Goal: Task Accomplishment & Management: Complete application form

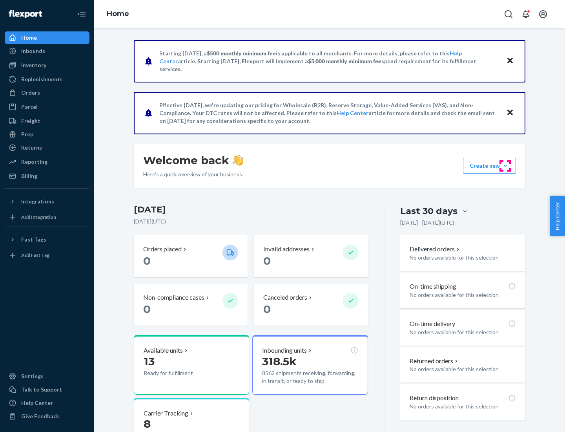
click at [506, 166] on button "Create new Create new inbound Create new order Create new product" at bounding box center [489, 166] width 53 height 16
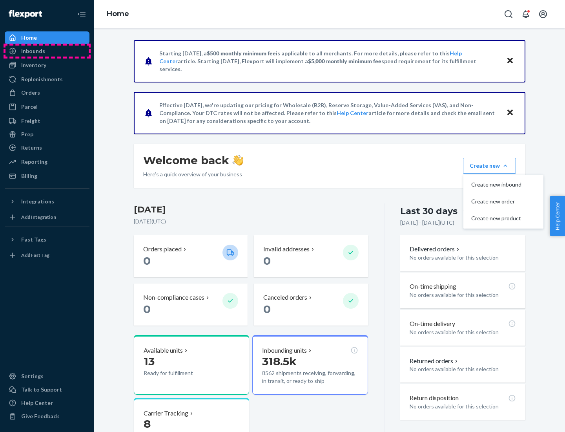
click at [47, 51] on div "Inbounds" at bounding box center [46, 51] width 83 height 11
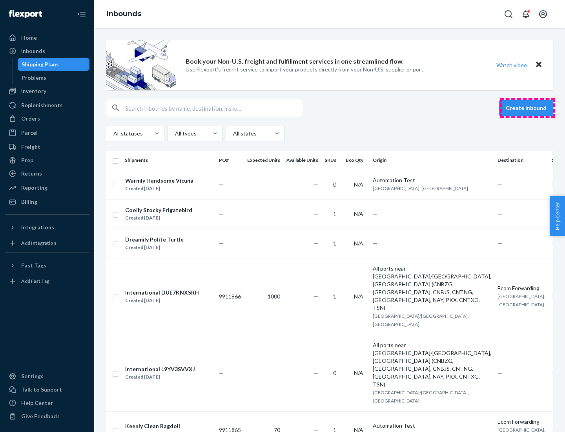
click at [528, 108] on button "Create inbound" at bounding box center [526, 108] width 54 height 16
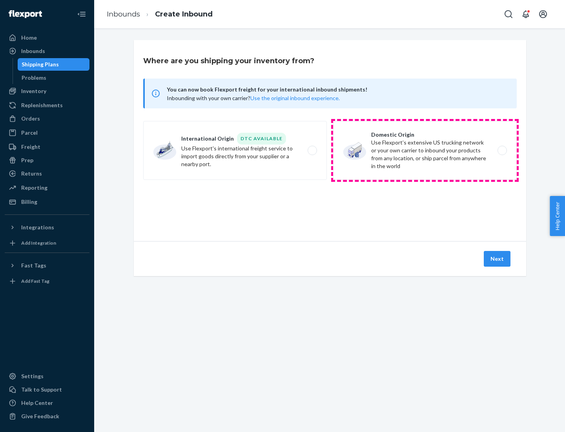
click at [425, 150] on label "Domestic Origin Use Flexport’s extensive US trucking network or your own carrie…" at bounding box center [425, 150] width 184 height 59
click at [502, 150] on input "Domestic Origin Use Flexport’s extensive US trucking network or your own carrie…" at bounding box center [504, 150] width 5 height 5
radio input "true"
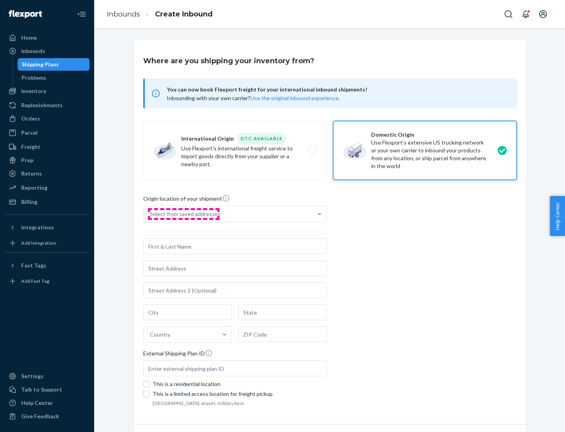
click at [183, 214] on div "Select from saved addresses" at bounding box center [185, 214] width 71 height 8
click at [151, 214] on input "Select from saved addresses" at bounding box center [150, 214] width 1 height 8
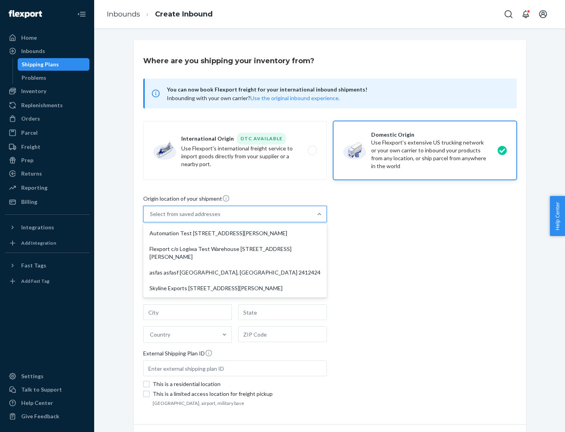
scroll to position [3, 0]
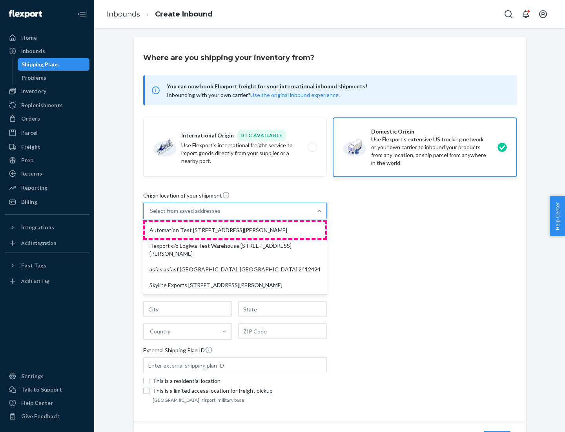
click at [235, 230] on div "Automation Test [STREET_ADDRESS][PERSON_NAME]" at bounding box center [235, 230] width 181 height 16
click at [151, 215] on input "option Automation Test [STREET_ADDRESS][PERSON_NAME] focused, 1 of 4. 4 results…" at bounding box center [150, 211] width 1 height 8
type input "Automation Test"
type input "9th Floor"
type input "[GEOGRAPHIC_DATA]"
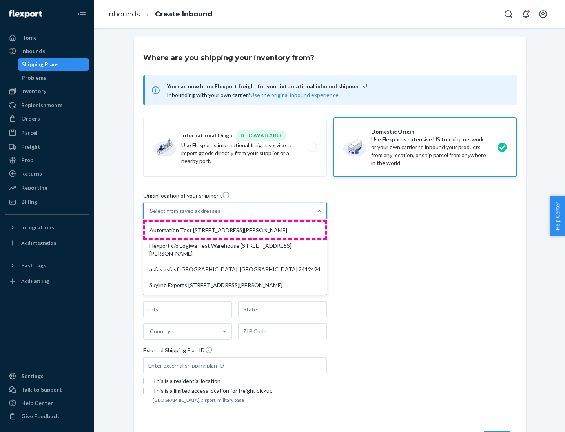
type input "CA"
type input "94104"
type input "[STREET_ADDRESS][PERSON_NAME]"
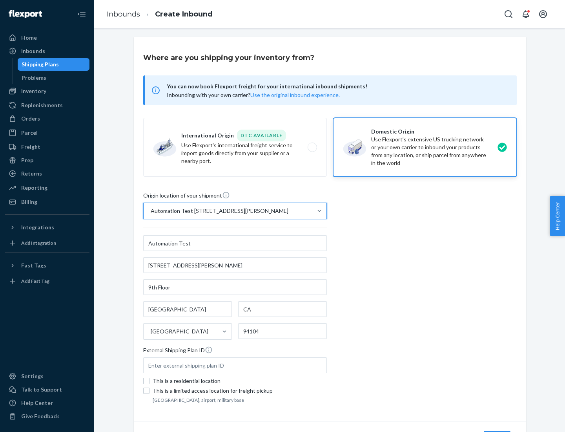
scroll to position [46, 0]
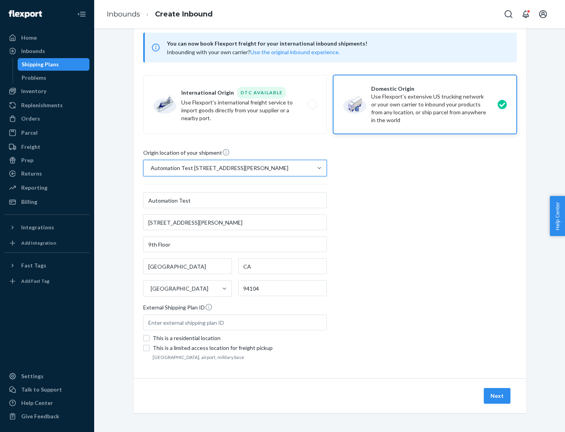
click at [498, 396] on button "Next" at bounding box center [497, 396] width 27 height 16
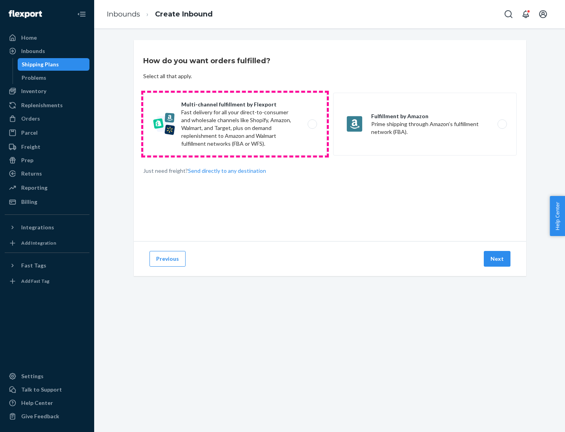
click at [235, 124] on label "Multi-channel fulfillment by Flexport Fast delivery for all your direct-to-cons…" at bounding box center [235, 124] width 184 height 63
click at [312, 124] on input "Multi-channel fulfillment by Flexport Fast delivery for all your direct-to-cons…" at bounding box center [314, 124] width 5 height 5
radio input "true"
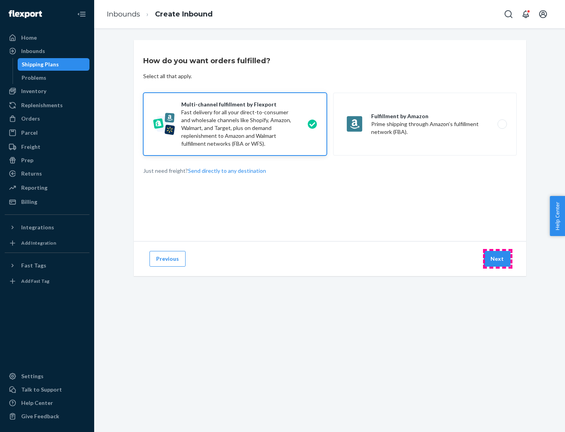
click at [498, 259] on button "Next" at bounding box center [497, 259] width 27 height 16
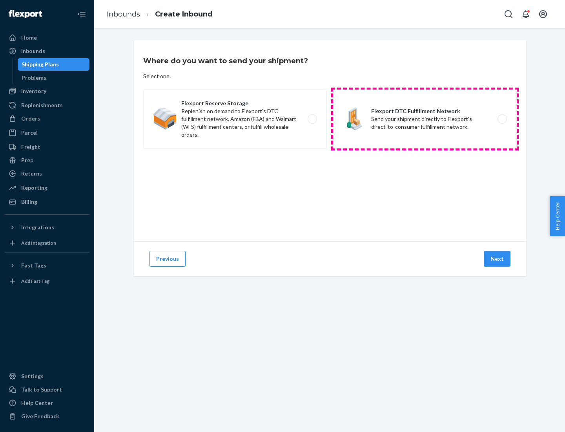
click at [425, 119] on label "Flexport DTC Fulfillment Network Send your shipment directly to Flexport's dire…" at bounding box center [425, 119] width 184 height 59
click at [502, 119] on input "Flexport DTC Fulfillment Network Send your shipment directly to Flexport's dire…" at bounding box center [504, 119] width 5 height 5
radio input "true"
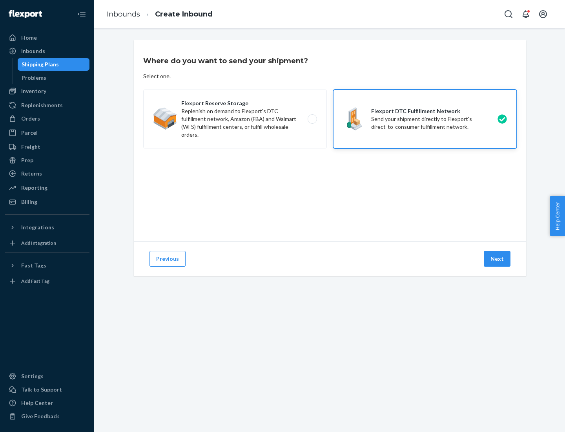
click at [498, 259] on button "Next" at bounding box center [497, 259] width 27 height 16
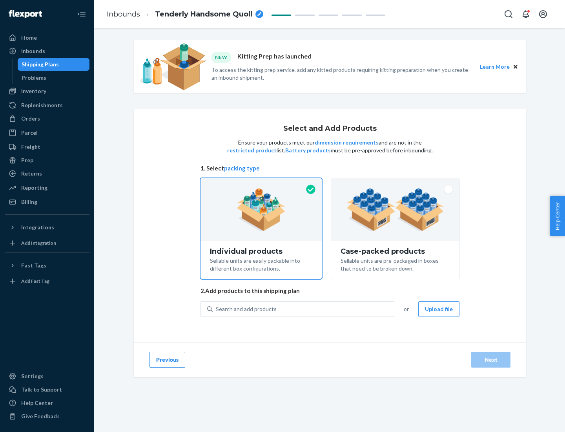
click at [396, 210] on img at bounding box center [396, 209] width 98 height 43
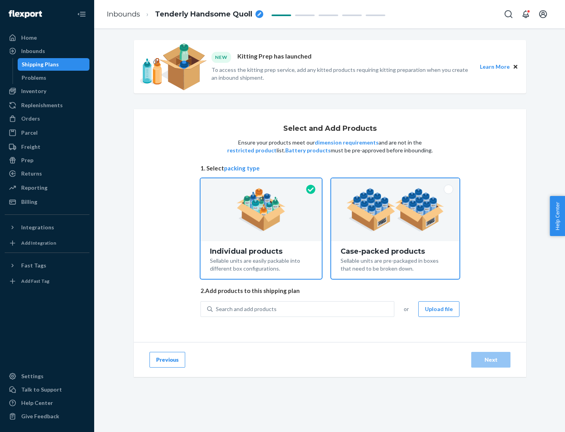
click at [396, 183] on input "Case-packed products Sellable units are pre-packaged in boxes that need to be b…" at bounding box center [395, 180] width 5 height 5
radio input "true"
radio input "false"
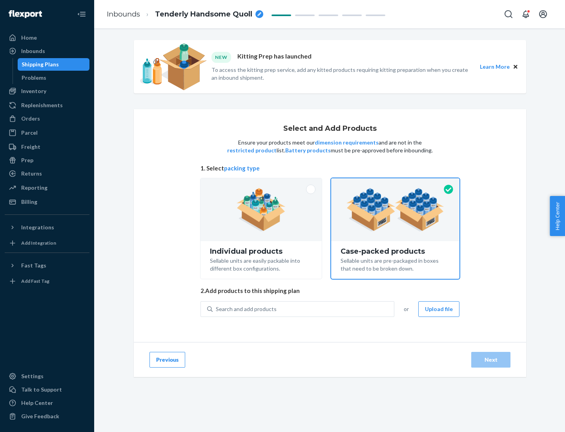
click at [304, 309] on div "Search and add products" at bounding box center [303, 309] width 181 height 14
click at [217, 309] on input "Search and add products" at bounding box center [216, 309] width 1 height 8
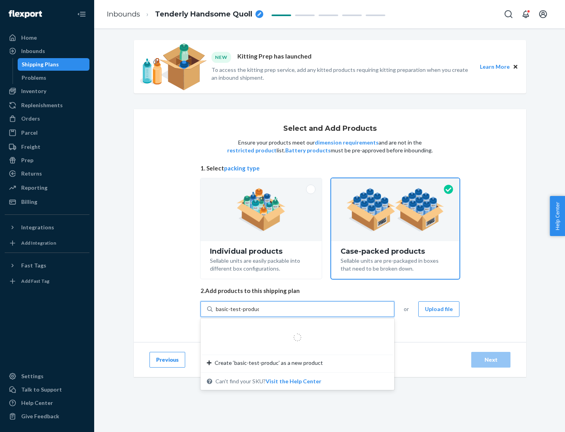
type input "basic-test-product-1"
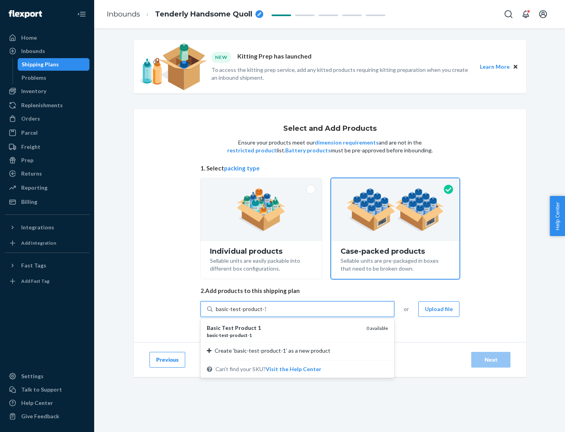
click at [284, 335] on div "basic - test - product - 1" at bounding box center [284, 335] width 154 height 7
click at [266, 313] on input "basic-test-product-1" at bounding box center [241, 309] width 50 height 8
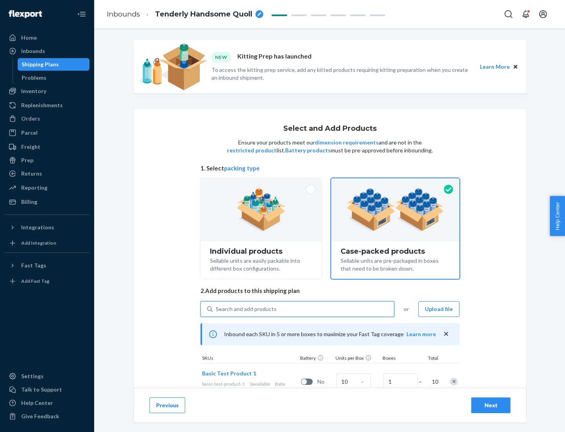
scroll to position [28, 0]
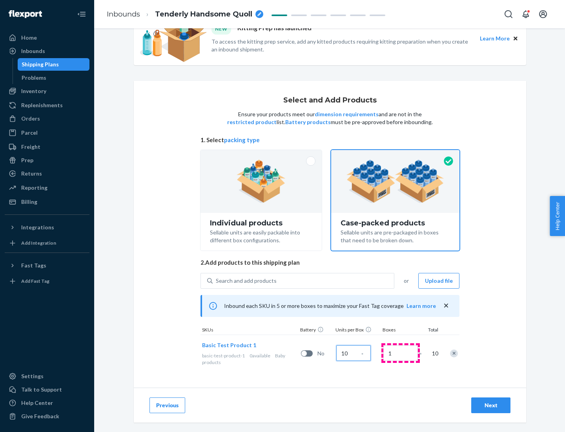
type input "10"
type input "7"
click at [491, 405] on div "Next" at bounding box center [491, 405] width 26 height 8
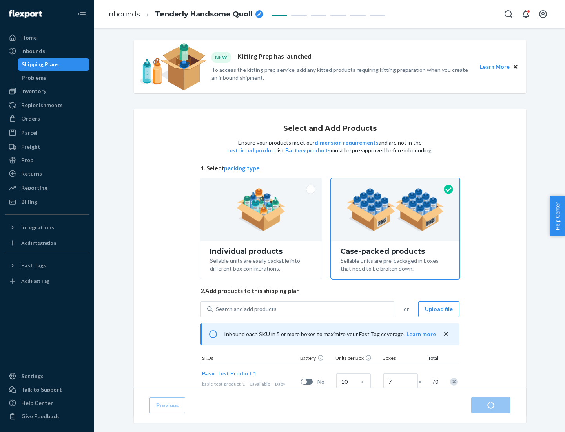
radio input "true"
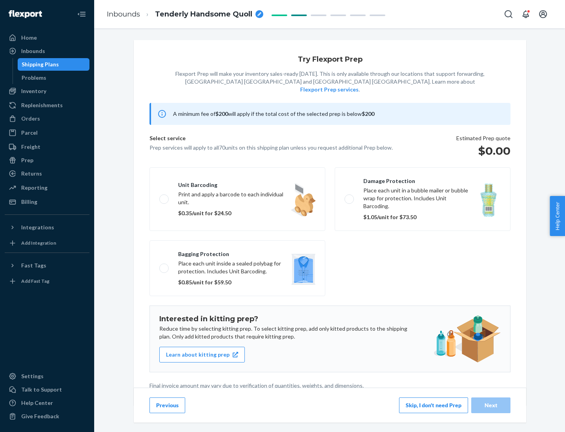
scroll to position [2, 0]
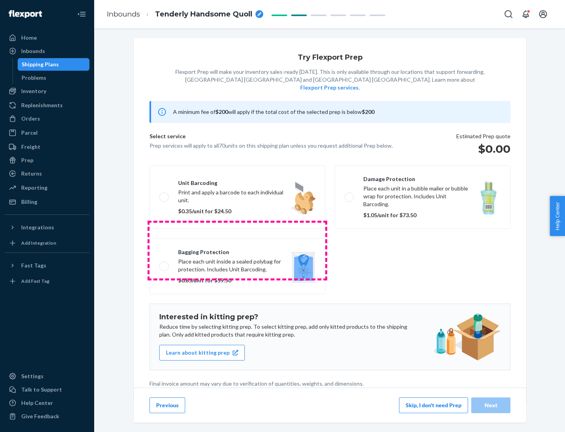
click at [238, 250] on label "Bagging protection Place each unit inside a sealed polybag for protection. Incl…" at bounding box center [238, 266] width 176 height 56
click at [164, 263] on input "Bagging protection Place each unit inside a sealed polybag for protection. Incl…" at bounding box center [161, 265] width 5 height 5
checkbox input "true"
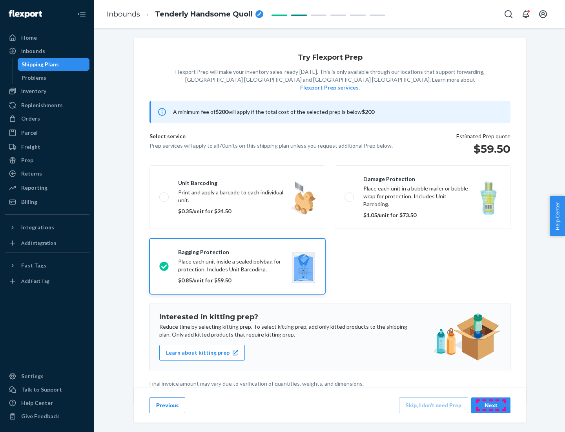
click at [491, 405] on div "Next" at bounding box center [491, 405] width 26 height 8
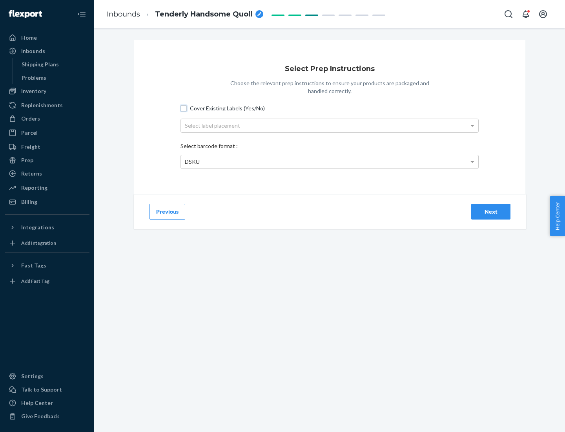
click at [184, 108] on input "Cover Existing Labels (Yes/No)" at bounding box center [184, 108] width 6 height 6
checkbox input "true"
click at [330, 125] on div "Select label placement" at bounding box center [330, 125] width 298 height 13
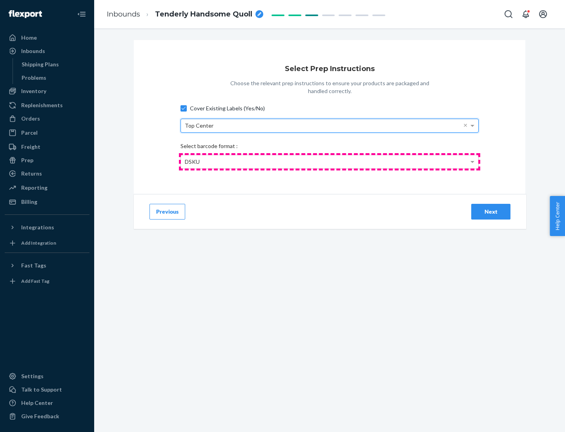
click at [330, 161] on div "DSKU" at bounding box center [330, 161] width 298 height 13
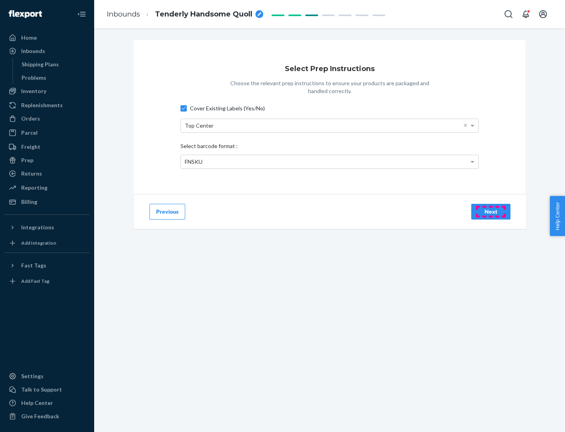
click at [491, 211] on div "Next" at bounding box center [491, 212] width 26 height 8
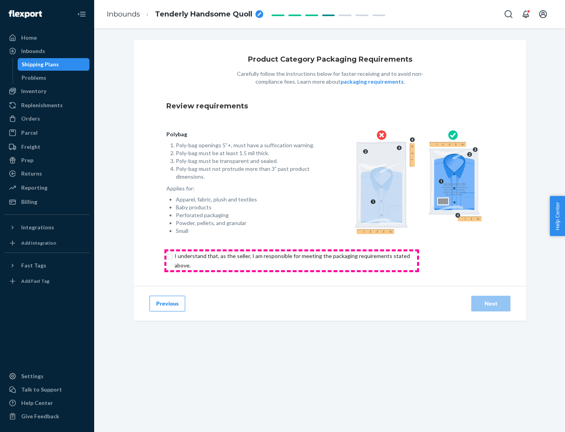
click at [292, 260] on input "checkbox" at bounding box center [296, 260] width 261 height 19
checkbox input "true"
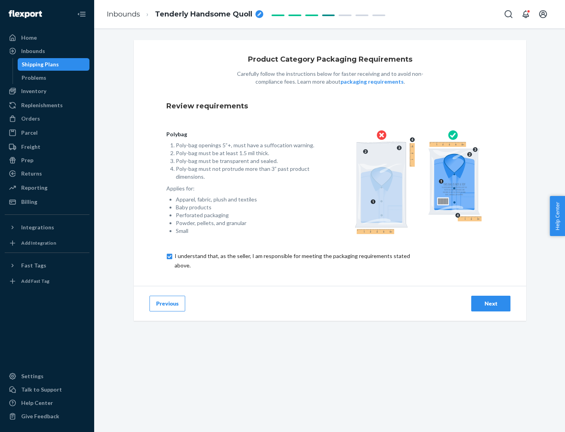
click at [491, 303] on div "Next" at bounding box center [491, 304] width 26 height 8
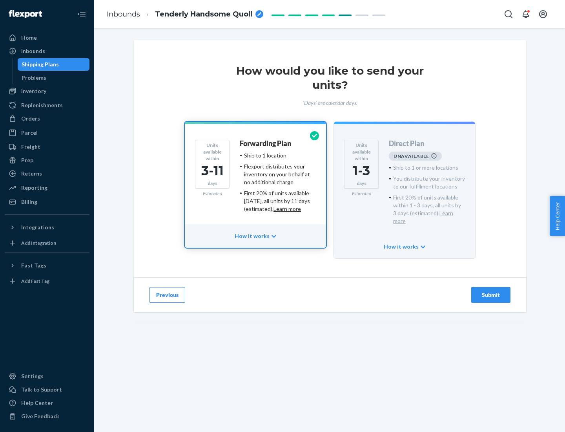
click at [266, 143] on h4 "Forwarding Plan" at bounding box center [265, 144] width 51 height 8
click at [491, 291] on div "Submit" at bounding box center [491, 295] width 26 height 8
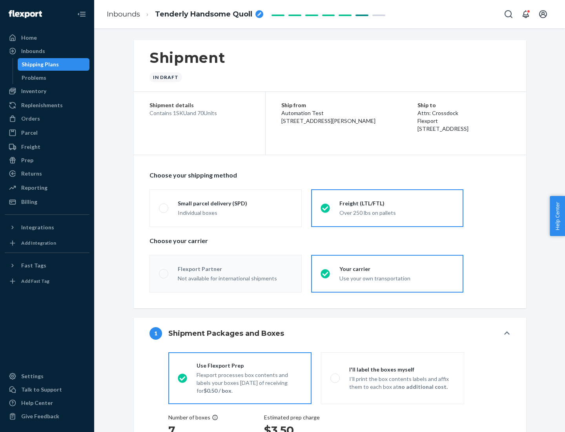
radio input "true"
radio input "false"
radio input "true"
radio input "false"
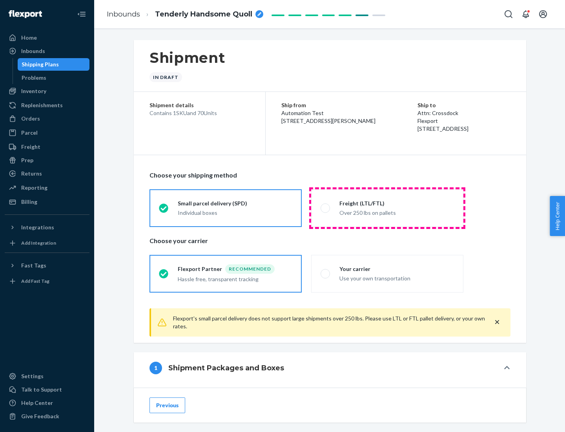
click at [387, 208] on div "Over 250 lbs on pallets" at bounding box center [397, 211] width 115 height 9
click at [326, 208] on input "Freight (LTL/FTL) Over 250 lbs on pallets" at bounding box center [323, 207] width 5 height 5
radio input "true"
radio input "false"
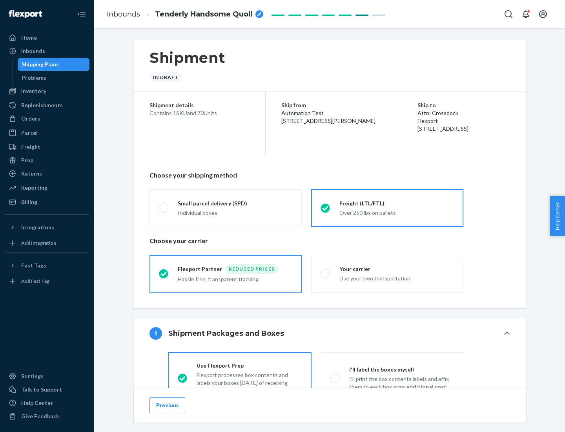
scroll to position [44, 0]
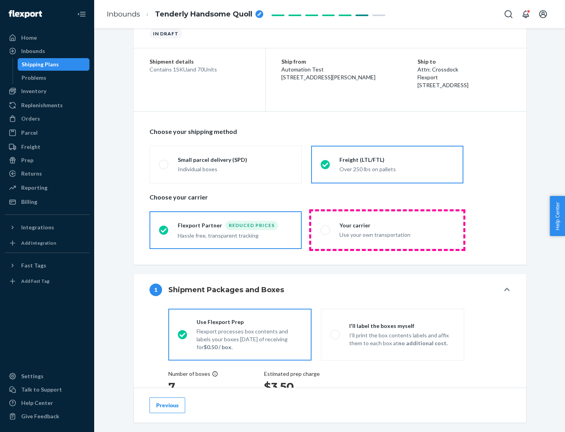
click at [387, 230] on div "Use your own transportation" at bounding box center [397, 233] width 115 height 9
click at [326, 230] on input "Your carrier Use your own transportation" at bounding box center [323, 229] width 5 height 5
radio input "true"
radio input "false"
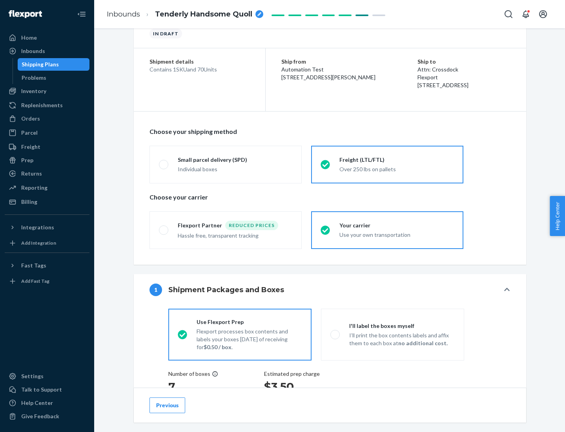
scroll to position [200, 0]
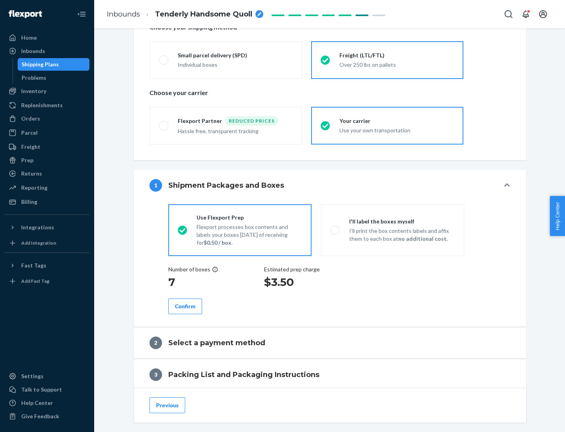
click at [393, 230] on p "I’ll print the box contents labels and affix them to each box at no additional …" at bounding box center [402, 235] width 106 height 16
click at [336, 230] on input "I'll label the boxes myself I’ll print the box contents labels and affix them t…" at bounding box center [333, 229] width 5 height 5
radio input "true"
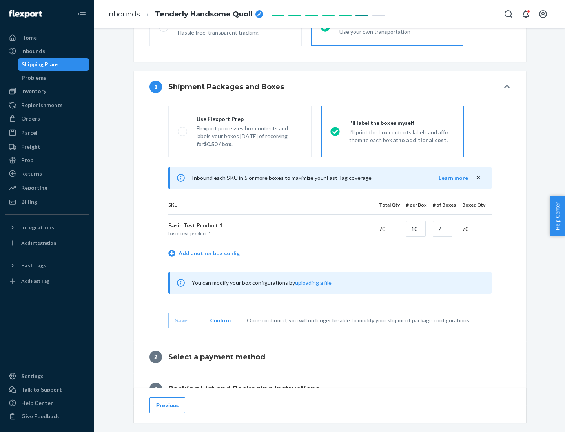
scroll to position [135, 0]
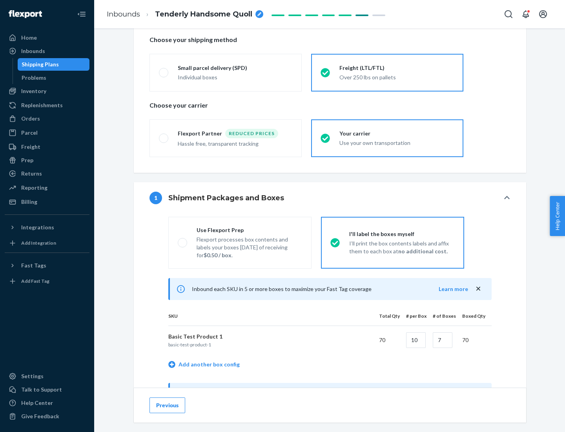
click at [249, 230] on div "Use Flexport Prep" at bounding box center [250, 230] width 106 height 8
click at [183, 240] on input "Use Flexport Prep Flexport processes box contents and labels your boxes [DATE] …" at bounding box center [180, 242] width 5 height 5
radio input "true"
radio input "false"
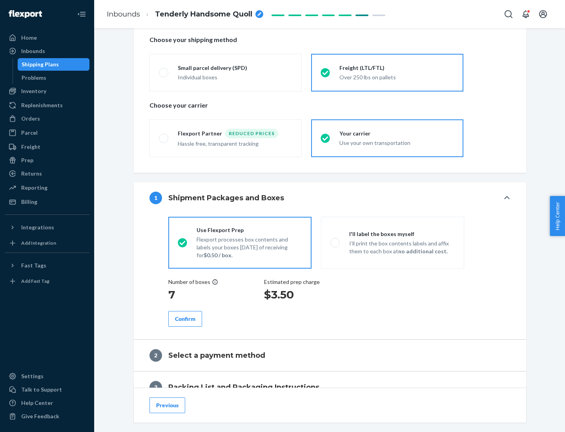
scroll to position [224, 0]
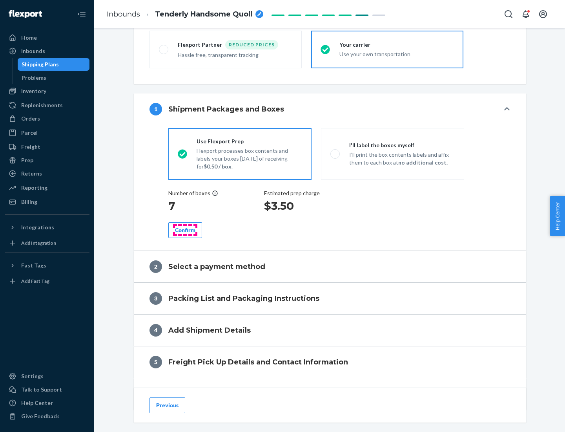
click at [185, 230] on div "Confirm" at bounding box center [185, 230] width 20 height 8
radio input "false"
